Goal: Task Accomplishment & Management: Complete application form

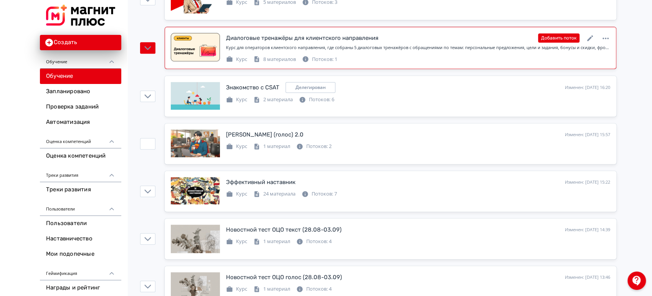
scroll to position [170, 0]
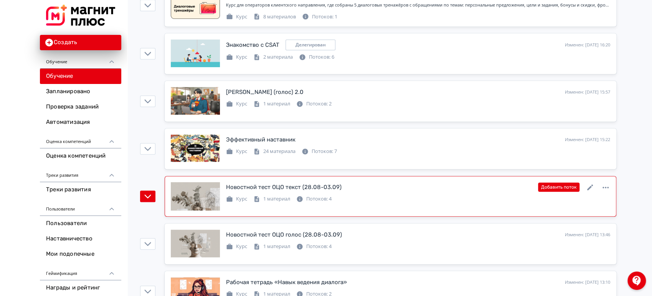
click at [406, 194] on div "Курс 1 материал Потоков: 4" at bounding box center [418, 198] width 384 height 9
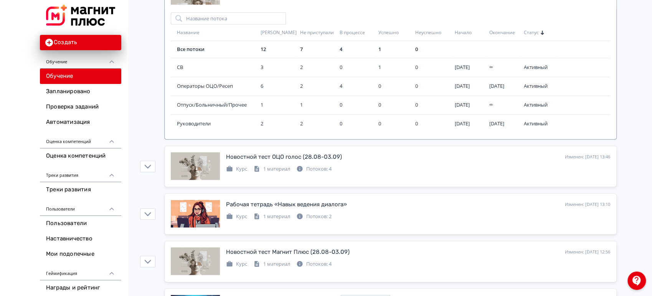
scroll to position [469, 0]
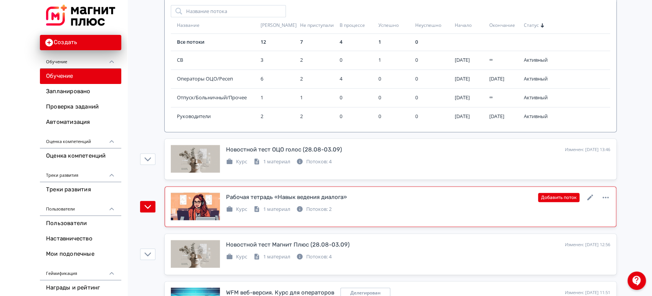
click at [412, 202] on div "Рабочая тетрадь «Навык ведения диалога» Изменен: [DATE] 13:10 Добавить поток Ку…" at bounding box center [418, 203] width 384 height 21
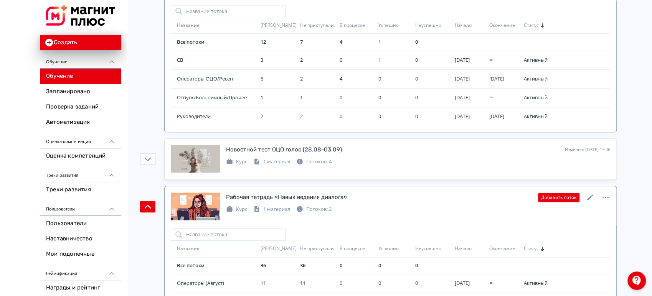
click at [408, 198] on div "Рабочая тетрадь «Навык ведения диалога» Изменен: [DATE] 13:10 Добавить поток" at bounding box center [418, 198] width 384 height 10
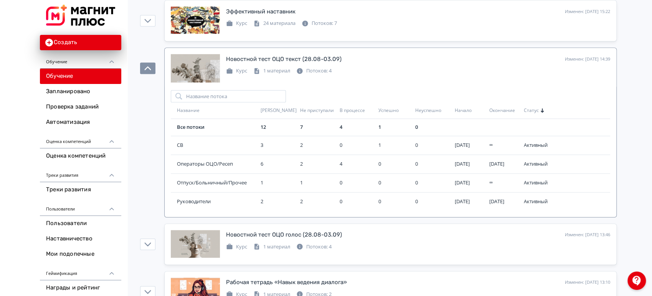
scroll to position [213, 0]
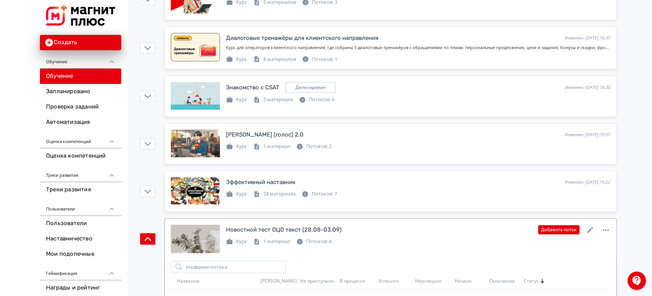
click at [410, 220] on link "Новостной тест ОЦО текст (28.08-03.09) Изменен: [DATE] 14:39 Добавить поток Кур…" at bounding box center [391, 239] width 452 height 41
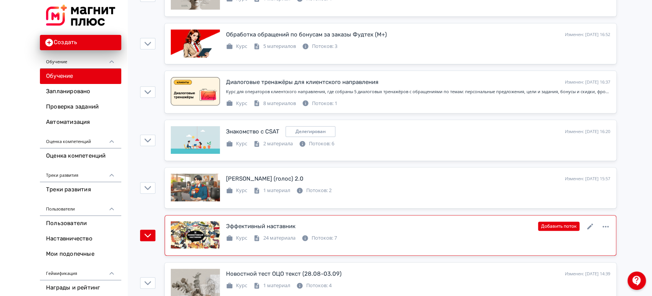
scroll to position [85, 0]
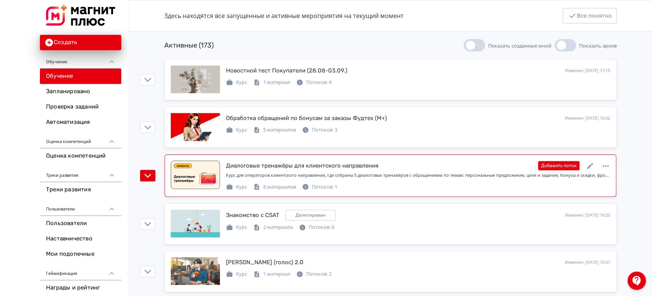
click at [467, 172] on div "Курс для операторов клиентского направления, где собраны 5 диалоговых тренажёро…" at bounding box center [418, 175] width 384 height 7
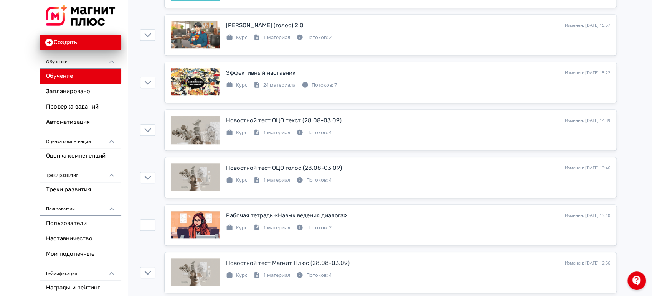
scroll to position [469, 0]
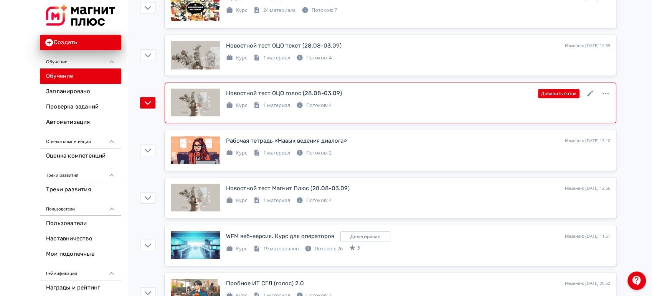
click at [385, 108] on div "Новостной тест ОЦО голос (28.08-03.09) Изменен: [DATE] 13:46 Добавить поток Кур…" at bounding box center [391, 103] width 440 height 28
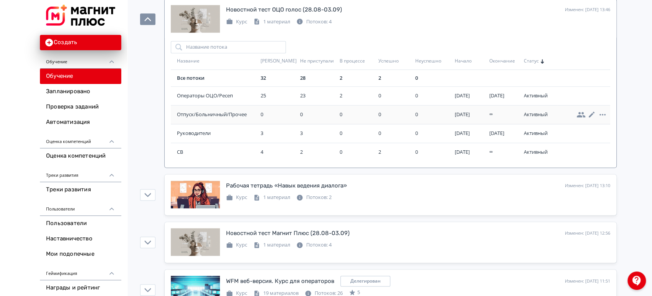
scroll to position [554, 0]
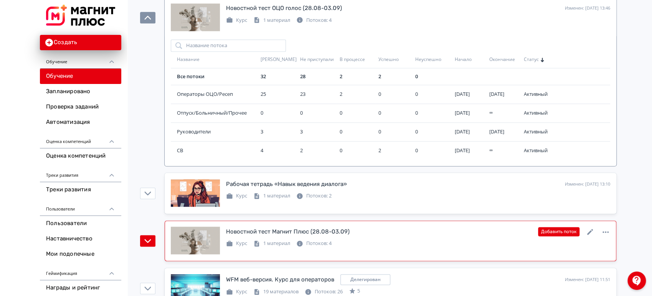
click at [379, 223] on link "Новостной тест Магнит Плюс (28.08-03.09) Изменен: [DATE] 12:56 Добавить поток К…" at bounding box center [391, 241] width 452 height 41
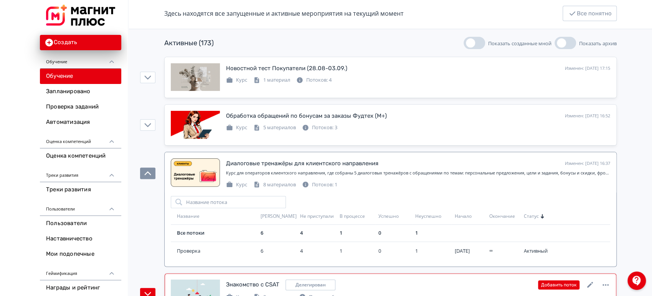
scroll to position [85, 0]
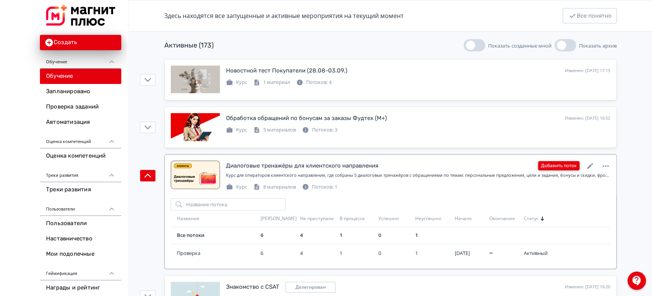
click at [558, 166] on button "Добавить поток" at bounding box center [558, 165] width 41 height 9
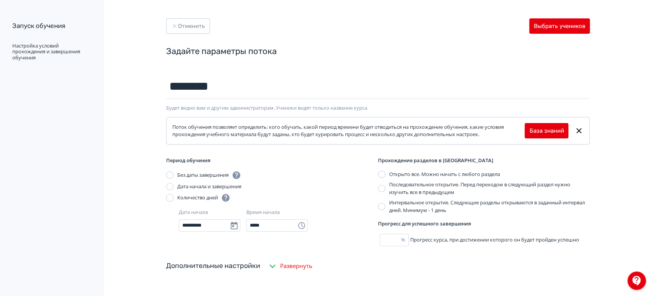
type input "********"
click at [196, 190] on div "Дата начала и завершения" at bounding box center [209, 187] width 64 height 8
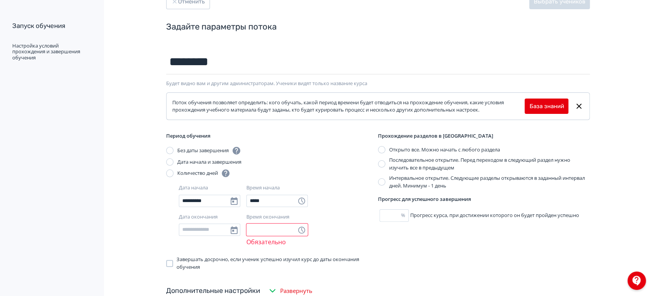
scroll to position [103, 0]
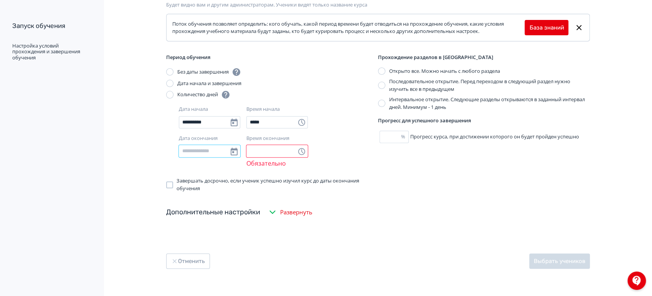
click at [218, 149] on input "Дата окончания" at bounding box center [209, 151] width 61 height 12
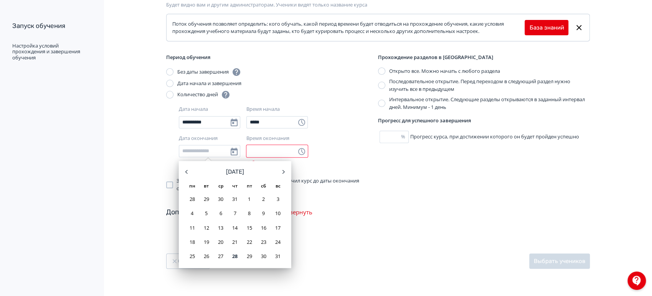
click at [282, 172] on icon at bounding box center [283, 171] width 9 height 9
click at [266, 229] on div "20" at bounding box center [264, 228] width 12 height 12
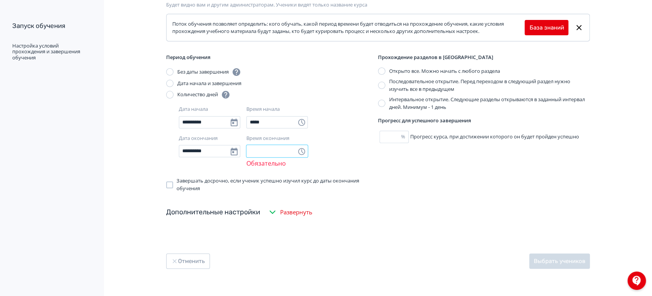
click at [265, 146] on input "Время окончания" at bounding box center [276, 151] width 61 height 12
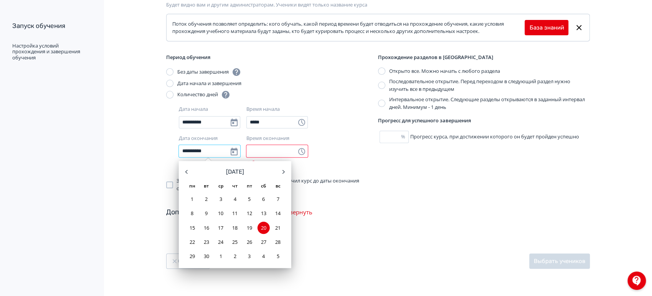
click at [224, 150] on input "**********" at bounding box center [209, 151] width 61 height 12
click at [278, 229] on div "21" at bounding box center [278, 228] width 12 height 12
type input "**********"
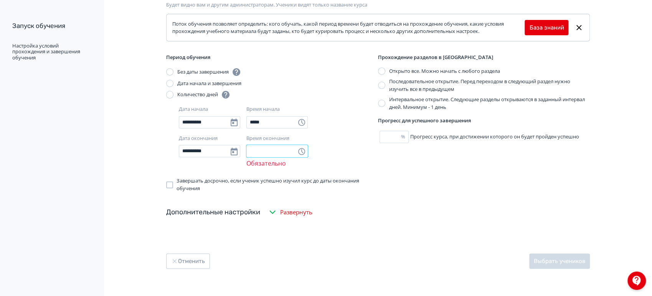
click at [264, 154] on input "Время окончания" at bounding box center [276, 151] width 61 height 12
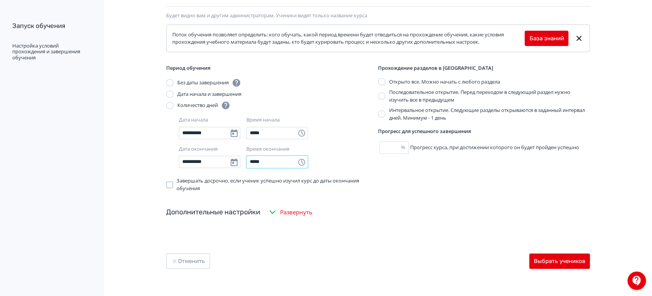
type input "*****"
click at [424, 212] on div "Дополнительные настройки Развернуть" at bounding box center [378, 212] width 424 height 28
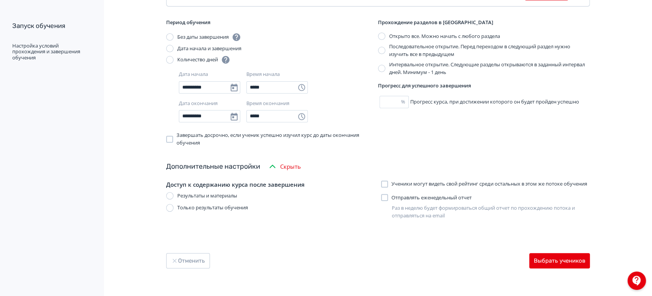
click at [295, 162] on span "Скрыть" at bounding box center [290, 166] width 21 height 9
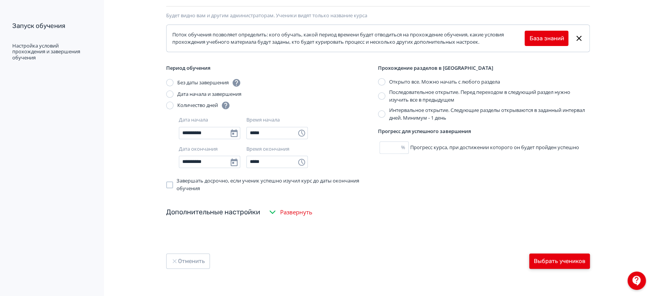
click at [552, 261] on button "Выбрать учеников" at bounding box center [559, 261] width 61 height 15
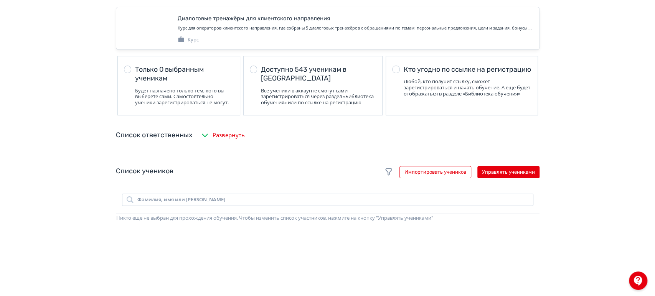
scroll to position [85, 0]
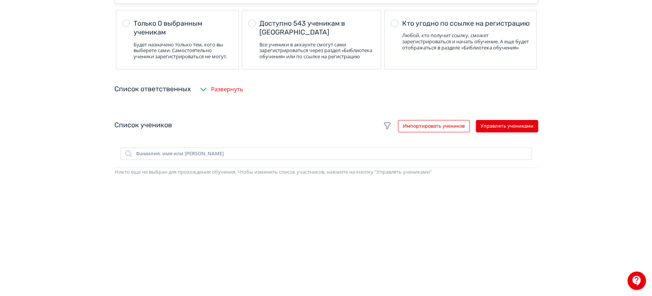
click at [521, 130] on button "Управлять учениками" at bounding box center [507, 126] width 62 height 12
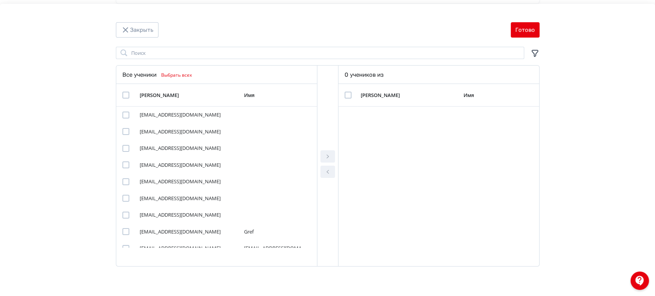
click at [534, 50] on icon "Modal" at bounding box center [535, 53] width 7 height 7
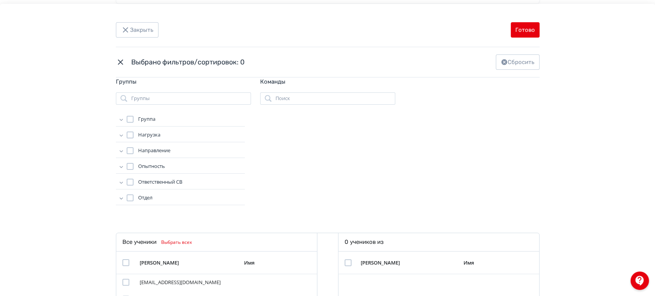
scroll to position [43, 0]
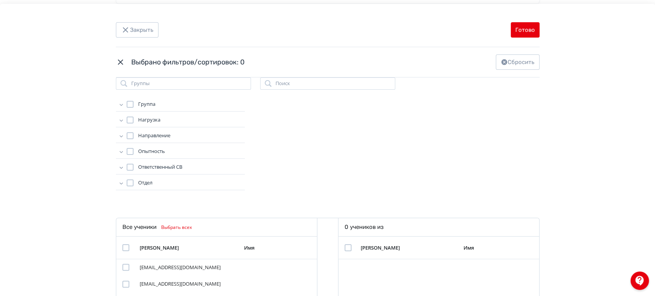
click at [118, 134] on icon "Modal" at bounding box center [121, 136] width 8 height 8
click at [122, 119] on icon "Modal" at bounding box center [121, 120] width 8 height 8
click at [121, 117] on icon "Modal" at bounding box center [121, 120] width 8 height 8
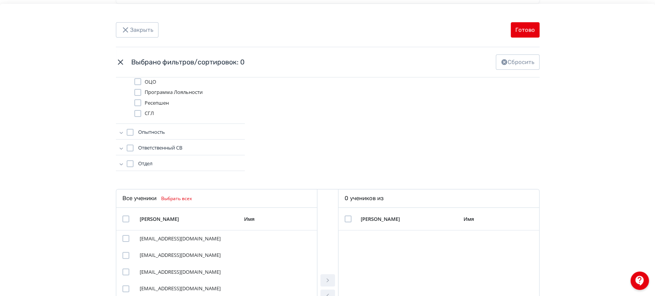
scroll to position [85, 0]
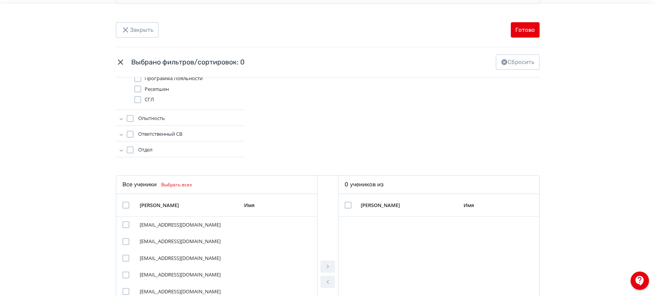
click at [120, 118] on icon "Modal" at bounding box center [121, 119] width 8 height 8
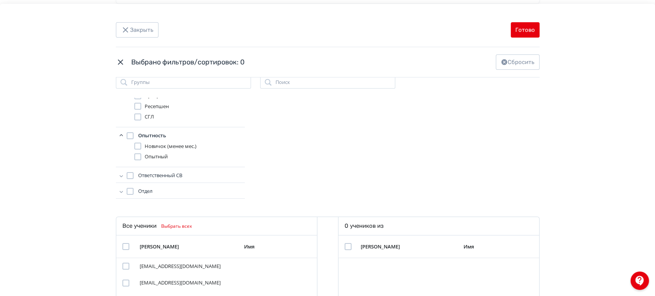
scroll to position [43, 0]
click at [119, 136] on icon "Modal" at bounding box center [120, 136] width 3 height 2
click at [119, 191] on icon "Modal" at bounding box center [121, 193] width 8 height 8
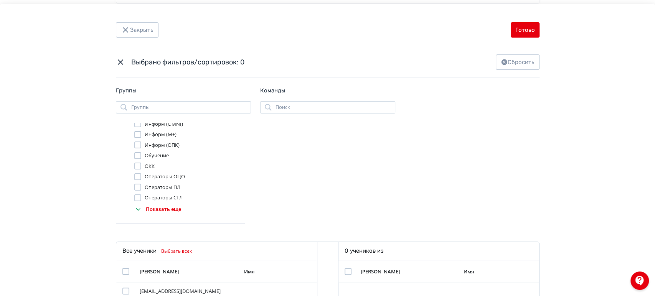
scroll to position [0, 0]
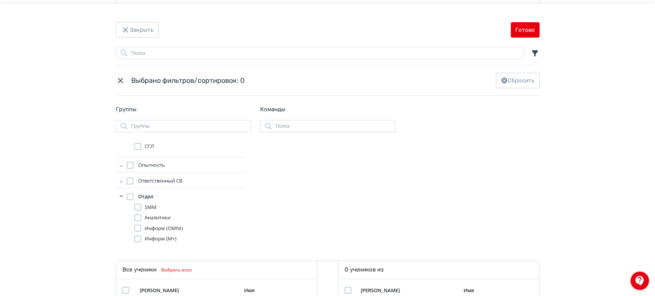
click at [117, 195] on icon "Modal" at bounding box center [121, 197] width 8 height 8
